Goal: Task Accomplishment & Management: Use online tool/utility

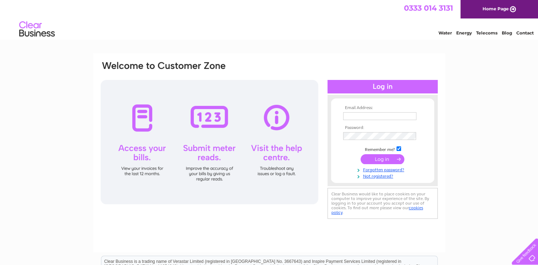
type input "[PERSON_NAME][EMAIL_ADDRESS][PERSON_NAME][DOMAIN_NAME]"
click at [385, 160] on input "submit" at bounding box center [383, 159] width 44 height 10
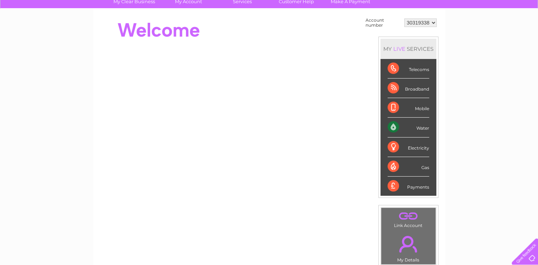
scroll to position [57, 0]
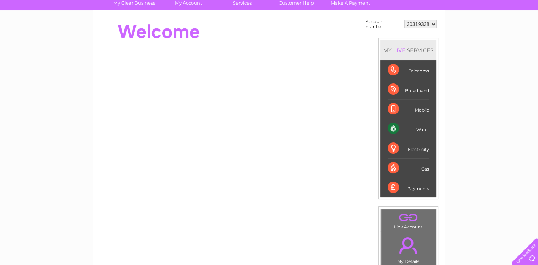
click at [421, 130] on div "Water" at bounding box center [409, 129] width 42 height 20
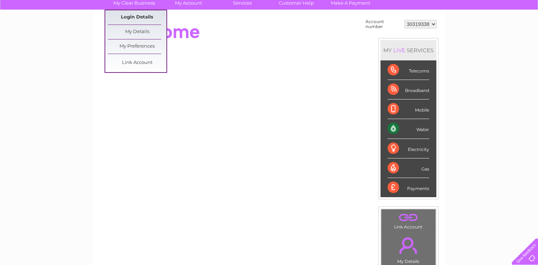
click at [491, 28] on link "Login Details" at bounding box center [499, 31] width 17 height 7
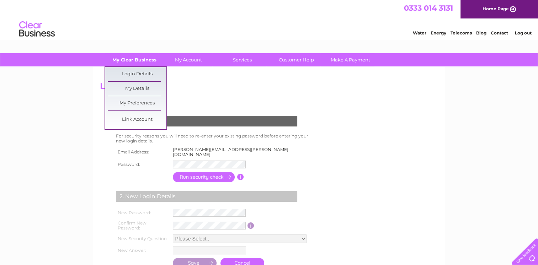
click at [132, 57] on link "My Clear Business" at bounding box center [134, 59] width 59 height 13
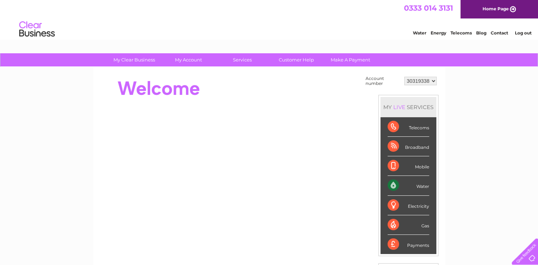
click at [185, 62] on link "My Account" at bounding box center [188, 59] width 59 height 13
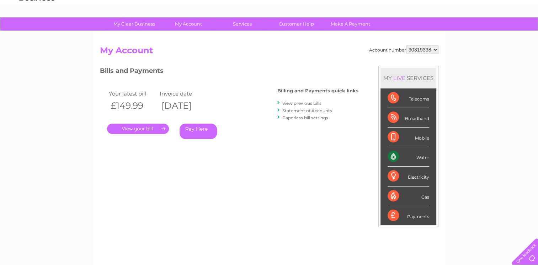
scroll to position [19, 0]
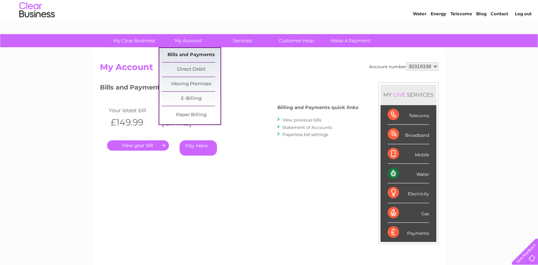
click at [189, 51] on link "Bills and Payments" at bounding box center [191, 55] width 59 height 14
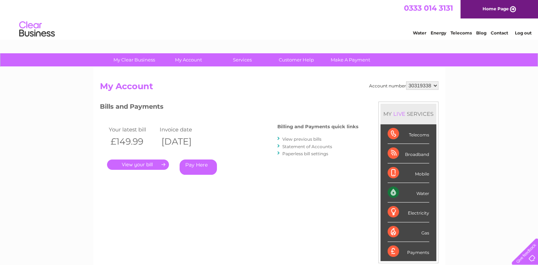
click at [309, 138] on link "View previous bills" at bounding box center [302, 139] width 39 height 5
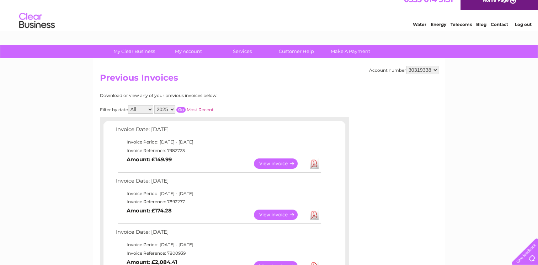
scroll to position [1, 0]
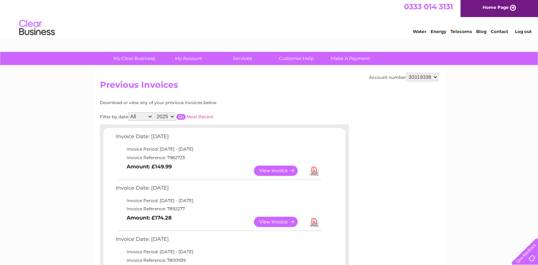
click at [436, 75] on select "30319338" at bounding box center [422, 77] width 32 height 9
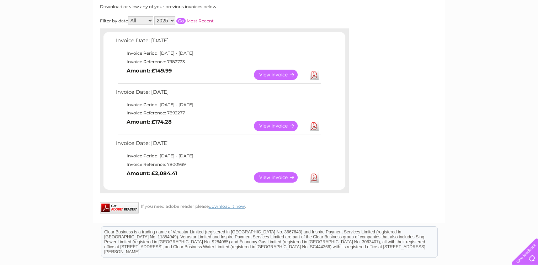
scroll to position [0, 0]
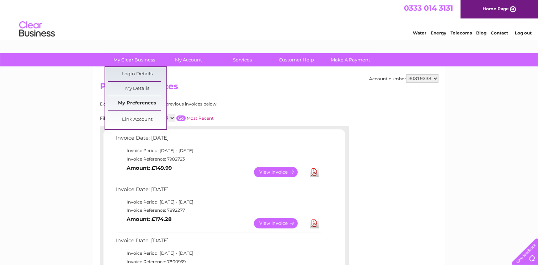
click at [143, 105] on link "My Preferences" at bounding box center [137, 103] width 59 height 14
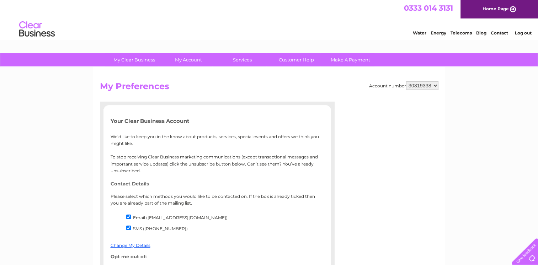
drag, startPoint x: 542, startPoint y: 63, endPoint x: 531, endPoint y: 36, distance: 29.1
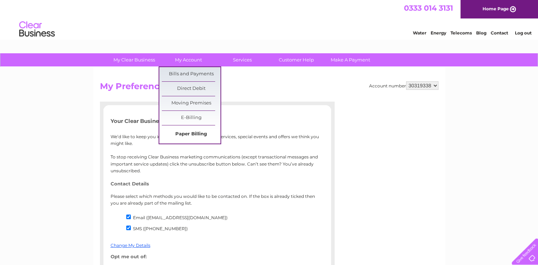
click at [195, 136] on link "Paper Billing" at bounding box center [191, 134] width 59 height 14
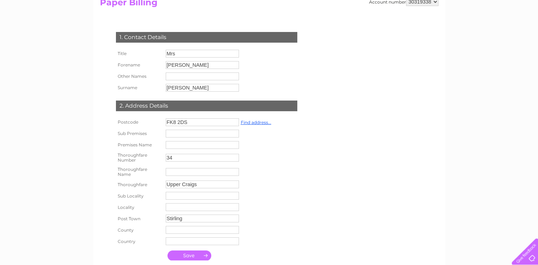
scroll to position [99, 0]
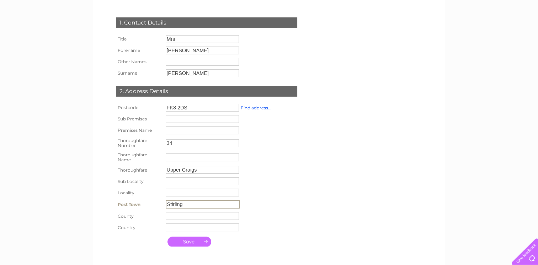
drag, startPoint x: 190, startPoint y: 206, endPoint x: 153, endPoint y: 208, distance: 37.4
click at [153, 208] on tr "Post Town Stirling" at bounding box center [193, 205] width 159 height 12
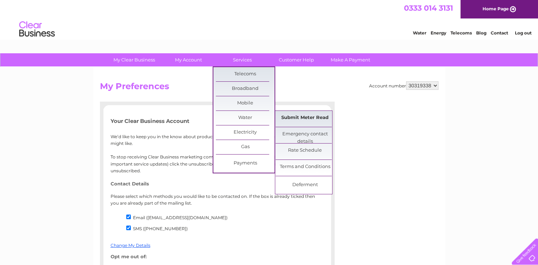
click at [295, 115] on link "Submit Meter Read" at bounding box center [305, 118] width 59 height 14
